Goal: Task Accomplishment & Management: Manage account settings

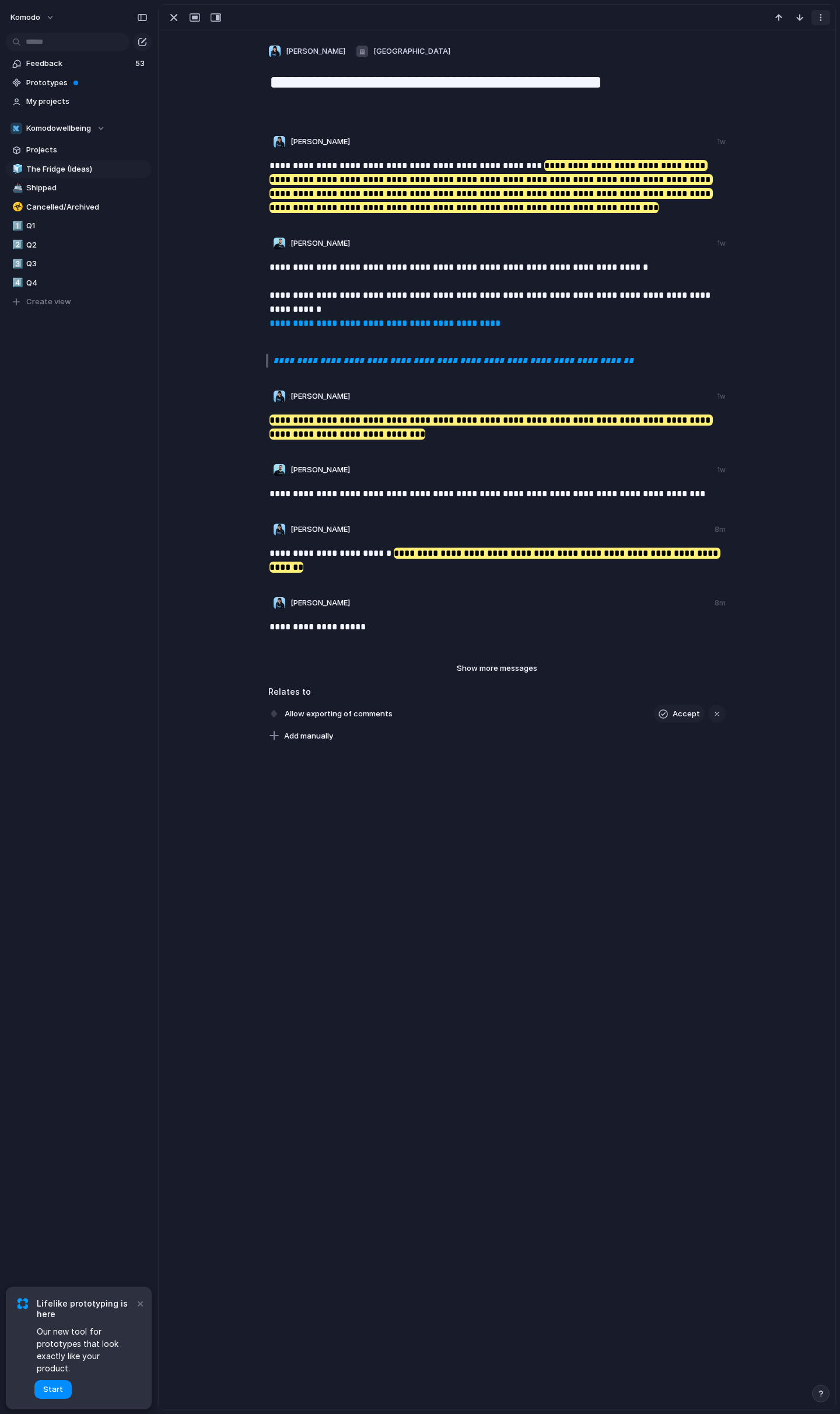
click at [822, 15] on div "button" at bounding box center [820, 17] width 9 height 9
click at [806, 38] on li "Delete" at bounding box center [793, 42] width 66 height 19
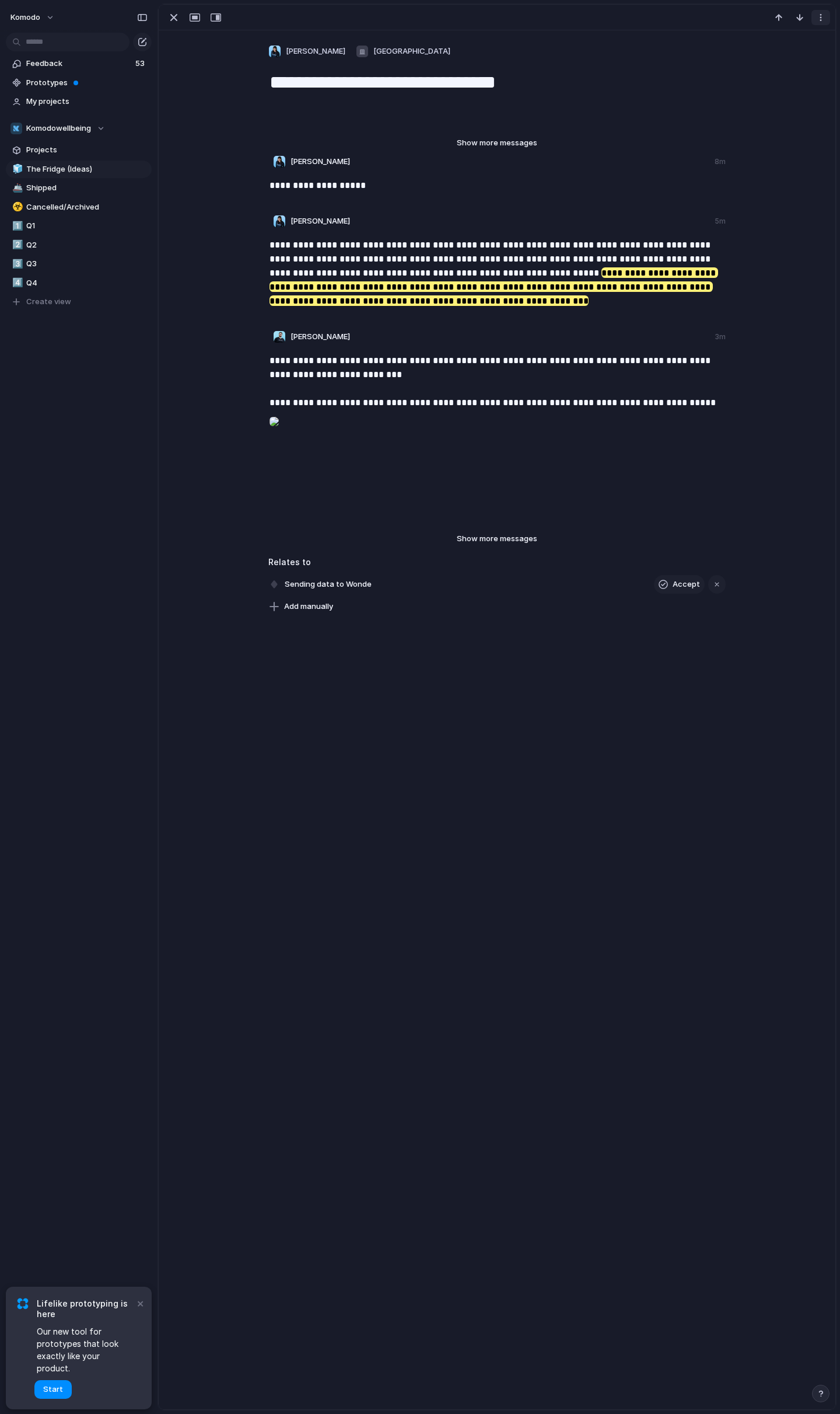
click at [823, 17] on div "button" at bounding box center [820, 17] width 9 height 9
click at [797, 36] on li "Delete" at bounding box center [793, 42] width 66 height 19
